Goal: Transaction & Acquisition: Subscribe to service/newsletter

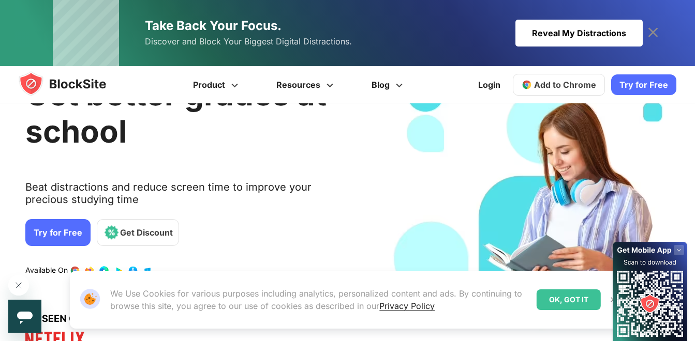
scroll to position [65, 0]
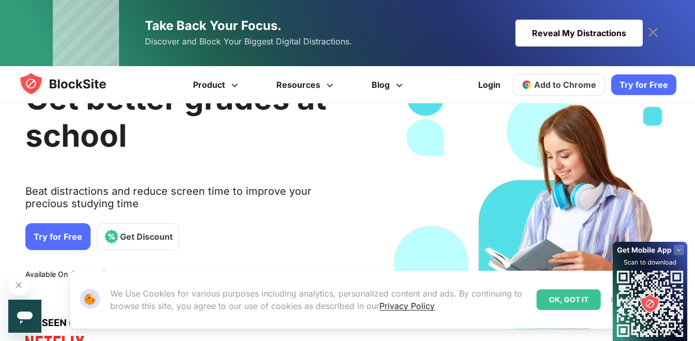
click at [63, 239] on link "Try for Free" at bounding box center [57, 236] width 65 height 27
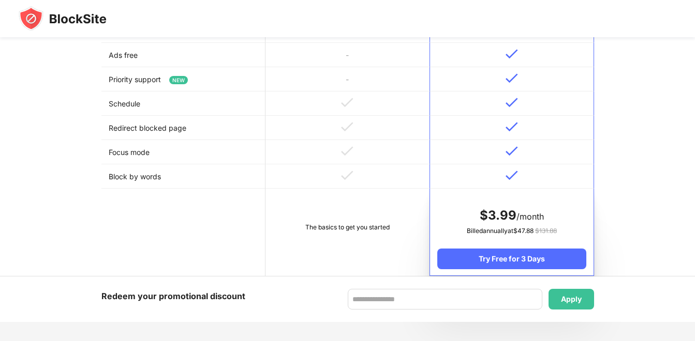
scroll to position [460, 0]
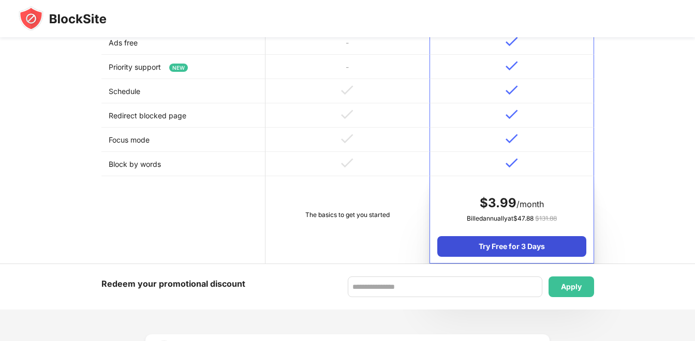
click at [521, 243] on div "Try Free for 3 Days" at bounding box center [511, 246] width 148 height 21
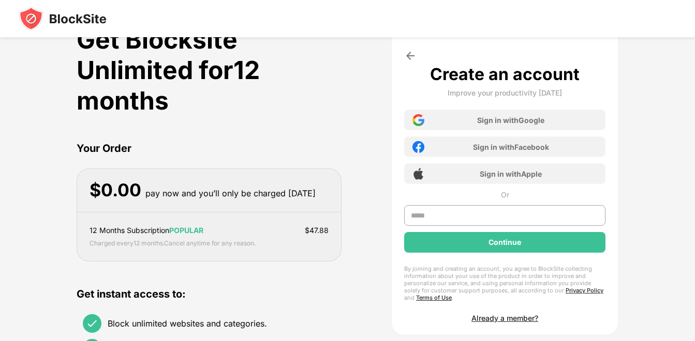
scroll to position [20, 0]
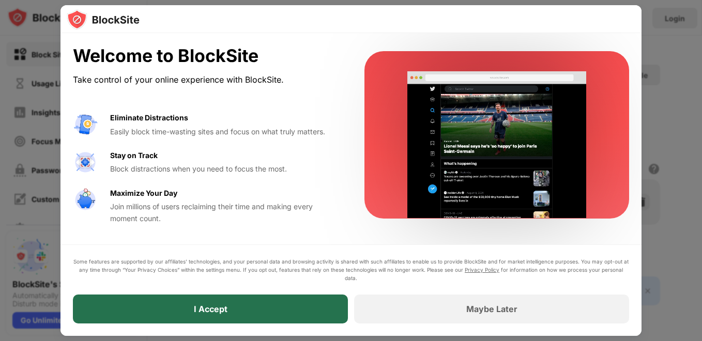
click at [290, 305] on div "I Accept" at bounding box center [210, 309] width 275 height 29
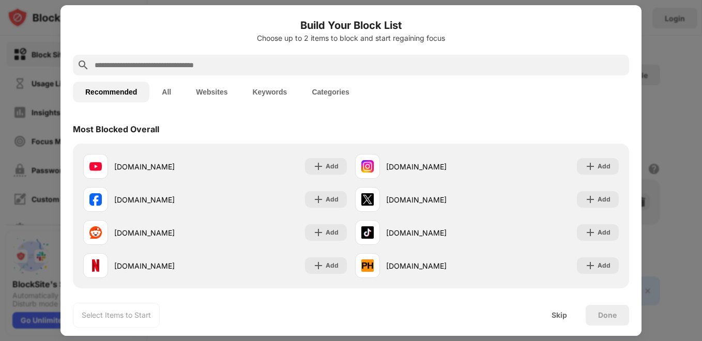
paste input "**********"
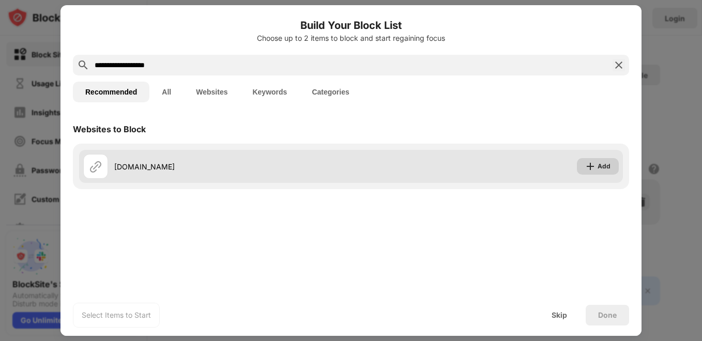
type input "**********"
click at [605, 170] on div "Add" at bounding box center [604, 166] width 13 height 10
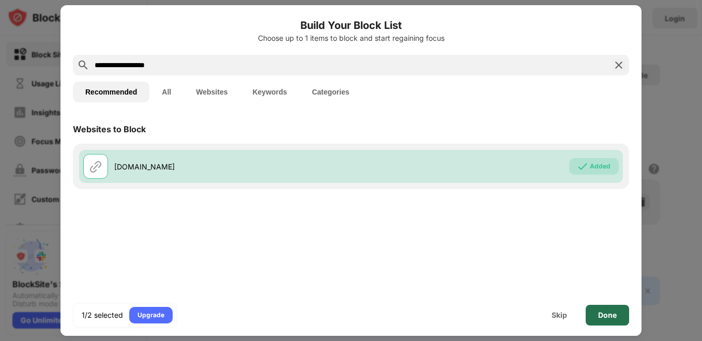
click at [597, 315] on div "Done" at bounding box center [607, 315] width 43 height 21
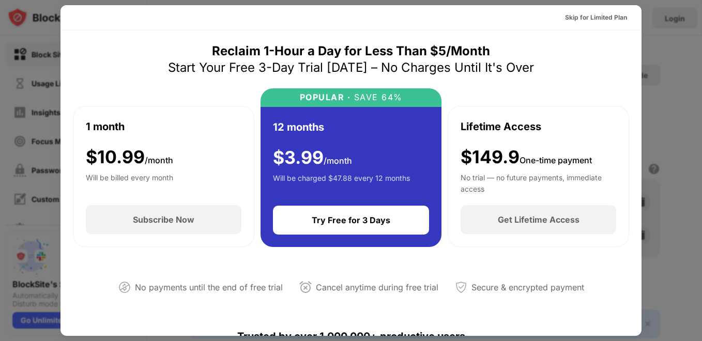
click at [701, 114] on div at bounding box center [351, 170] width 702 height 341
